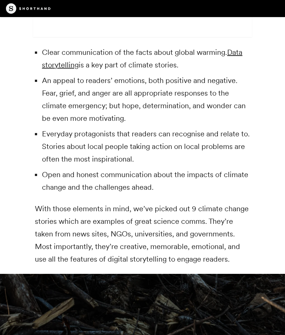
scroll to position [2173, 0]
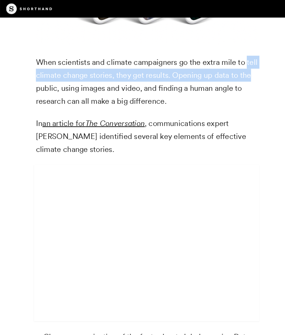
scroll to position [1873, 0]
click at [236, 151] on p "In an article for The Conversation , communications expert [PERSON_NAME] identi…" at bounding box center [142, 132] width 215 height 38
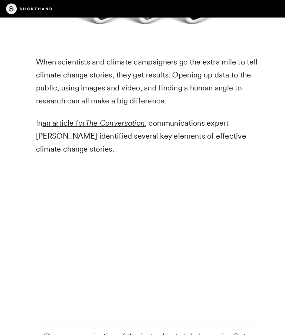
click at [129, 151] on p "In an article for The Conversation , communications expert [PERSON_NAME] identi…" at bounding box center [142, 132] width 215 height 38
click at [55, 151] on p "In an article for The Conversation , communications expert [PERSON_NAME] identi…" at bounding box center [142, 132] width 215 height 38
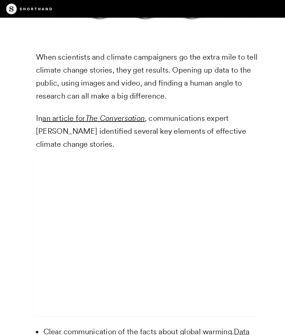
click at [51, 171] on div "We’ve known about the climate emergency for decades. But it’s taken some time f…" at bounding box center [142, 69] width 215 height 934
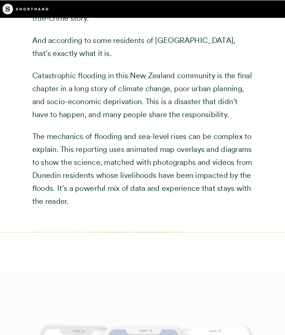
scroll to position [3603, 0]
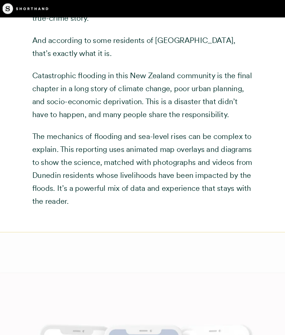
click at [195, 10] on link "this climate change feature" at bounding box center [168, 5] width 90 height 9
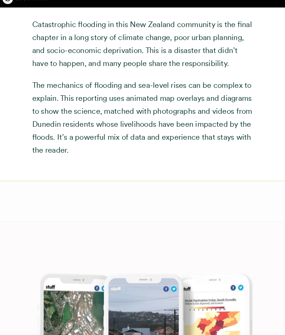
scroll to position [3649, 0]
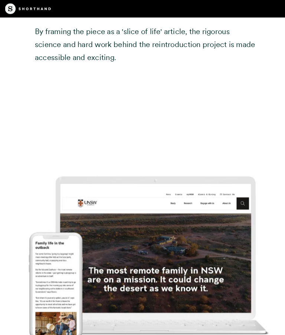
scroll to position [7449, 0]
